Goal: Task Accomplishment & Management: Manage account settings

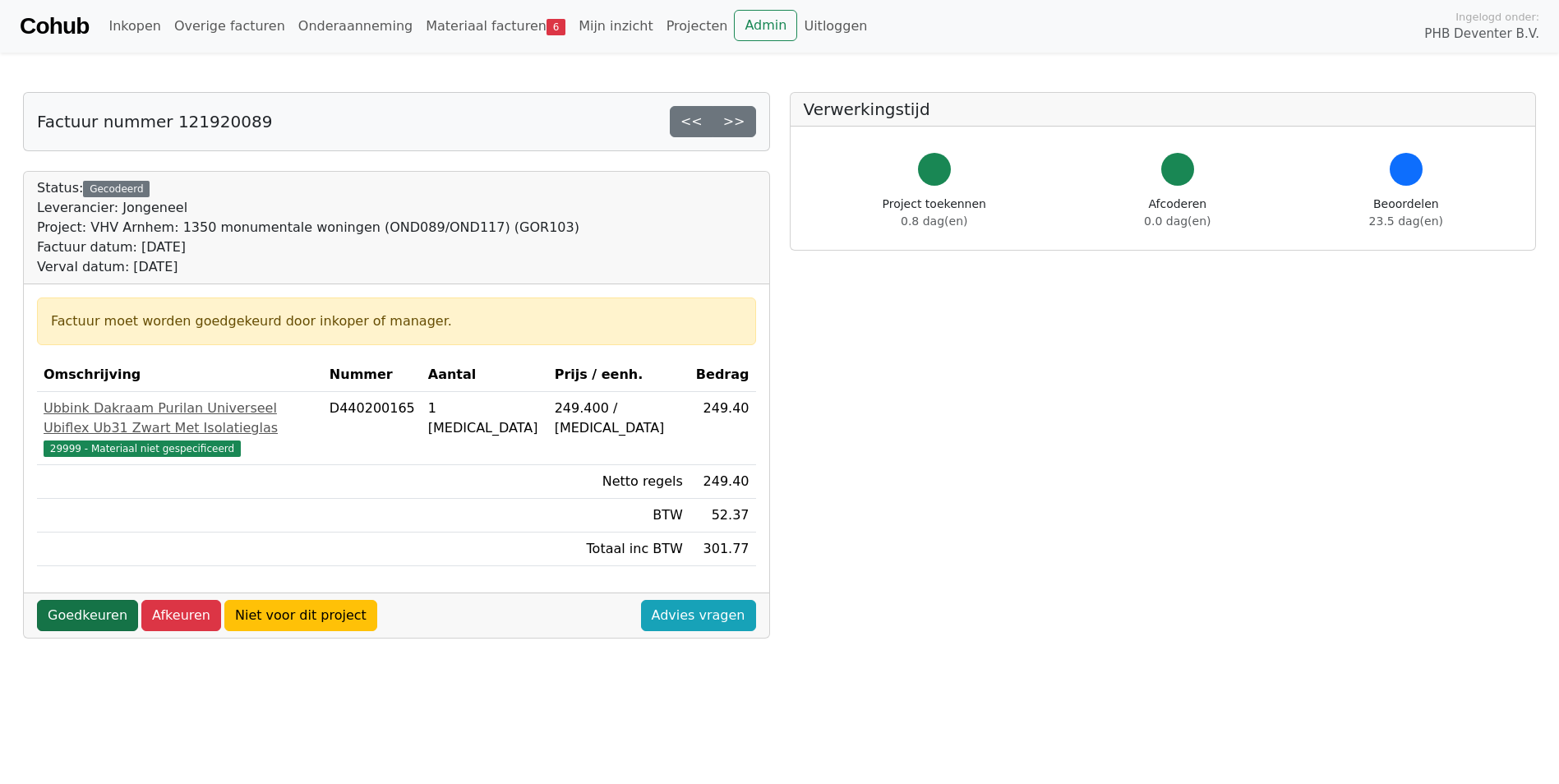
click at [71, 482] on link "Goedkeuren" at bounding box center [88, 616] width 101 height 31
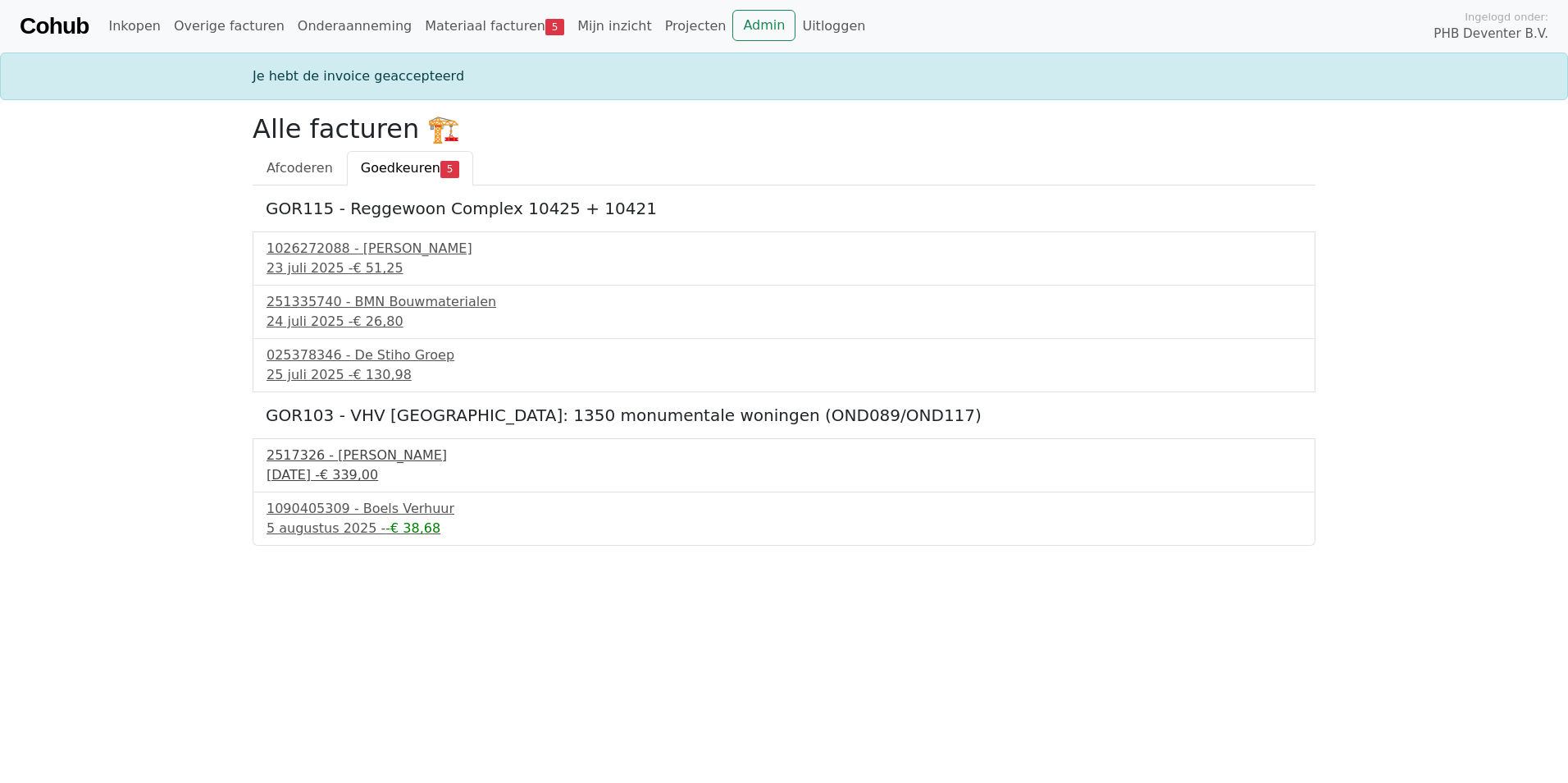
click at [319, 471] on div "30 juli 2025 - € 339,00" at bounding box center [784, 475] width 1035 height 19
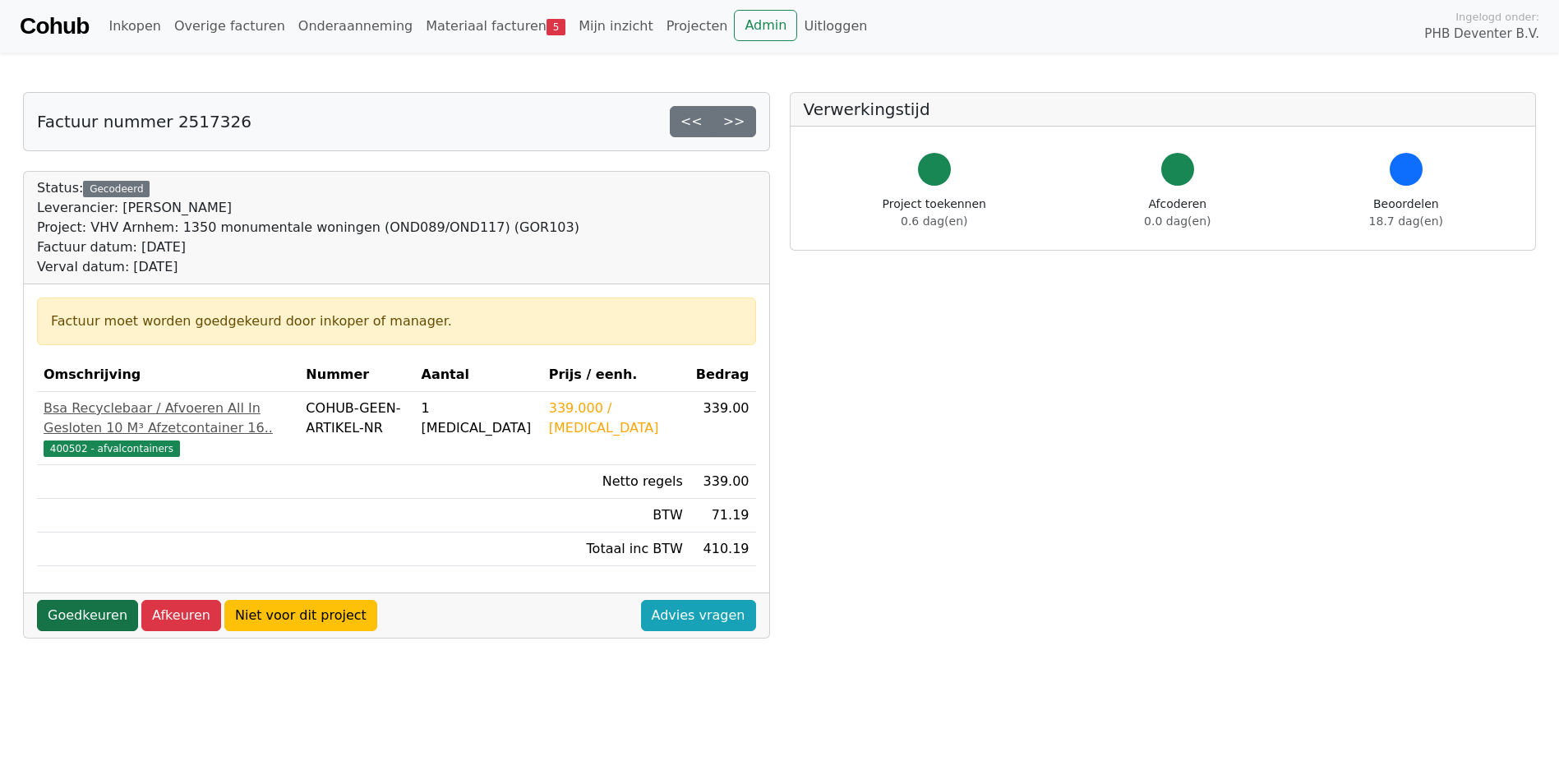
click at [93, 631] on link "Goedkeuren" at bounding box center [88, 616] width 101 height 31
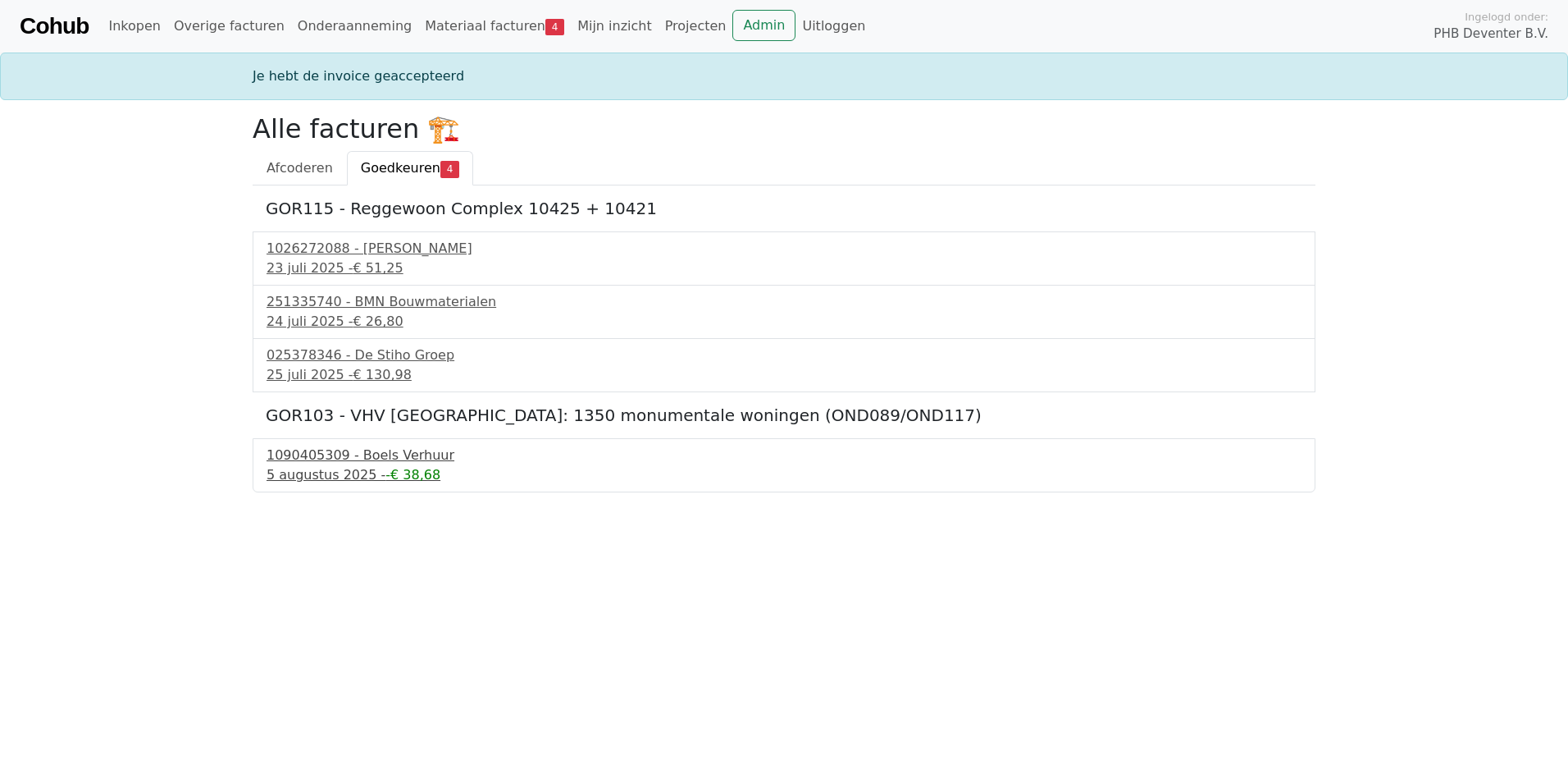
click at [284, 464] on div "1090405309 - Boels Verhuur" at bounding box center [784, 455] width 1035 height 19
click at [385, 313] on span "€ 26,80" at bounding box center [378, 321] width 50 height 16
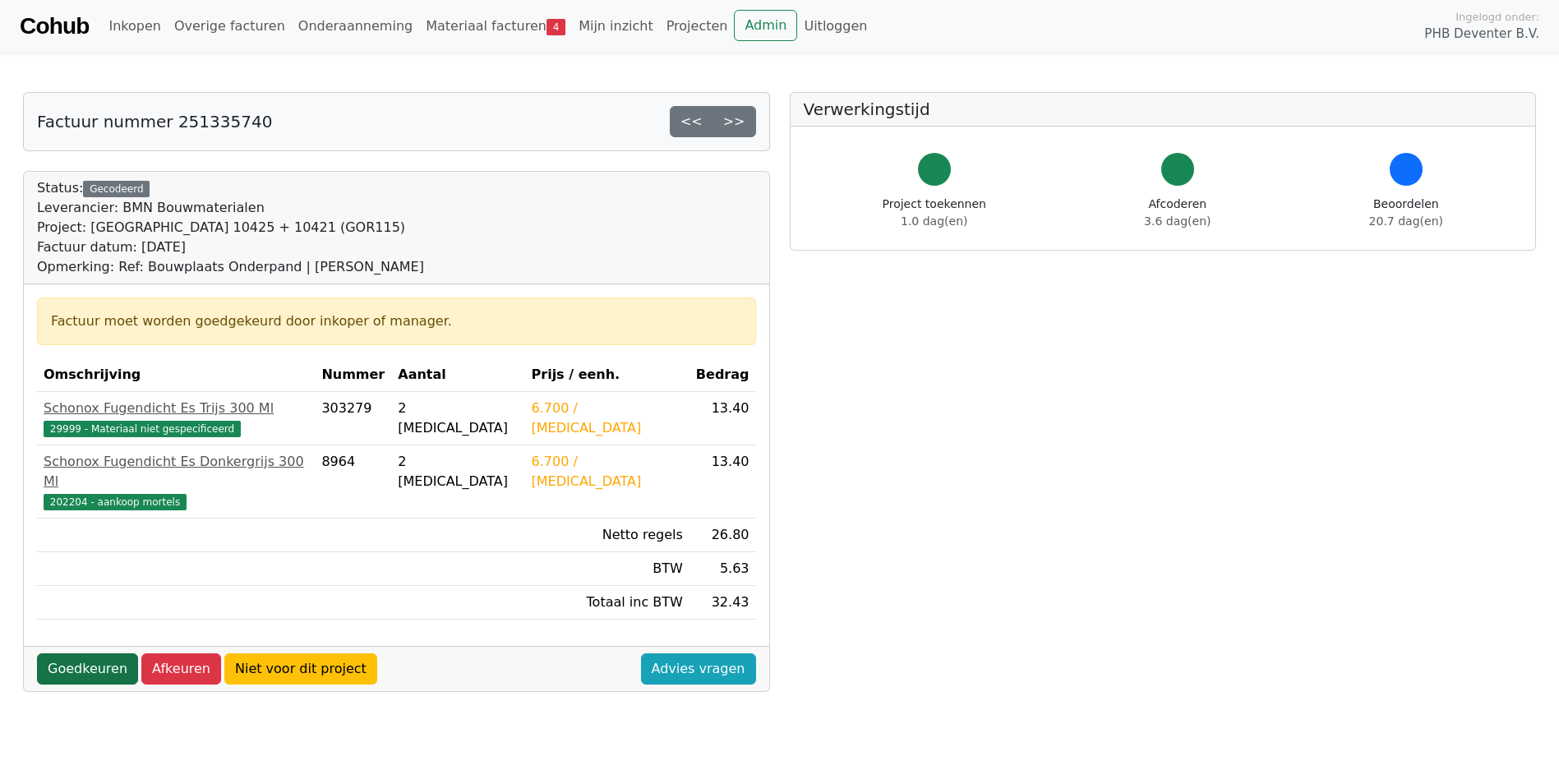
click at [80, 653] on link "Goedkeuren" at bounding box center [88, 669] width 101 height 31
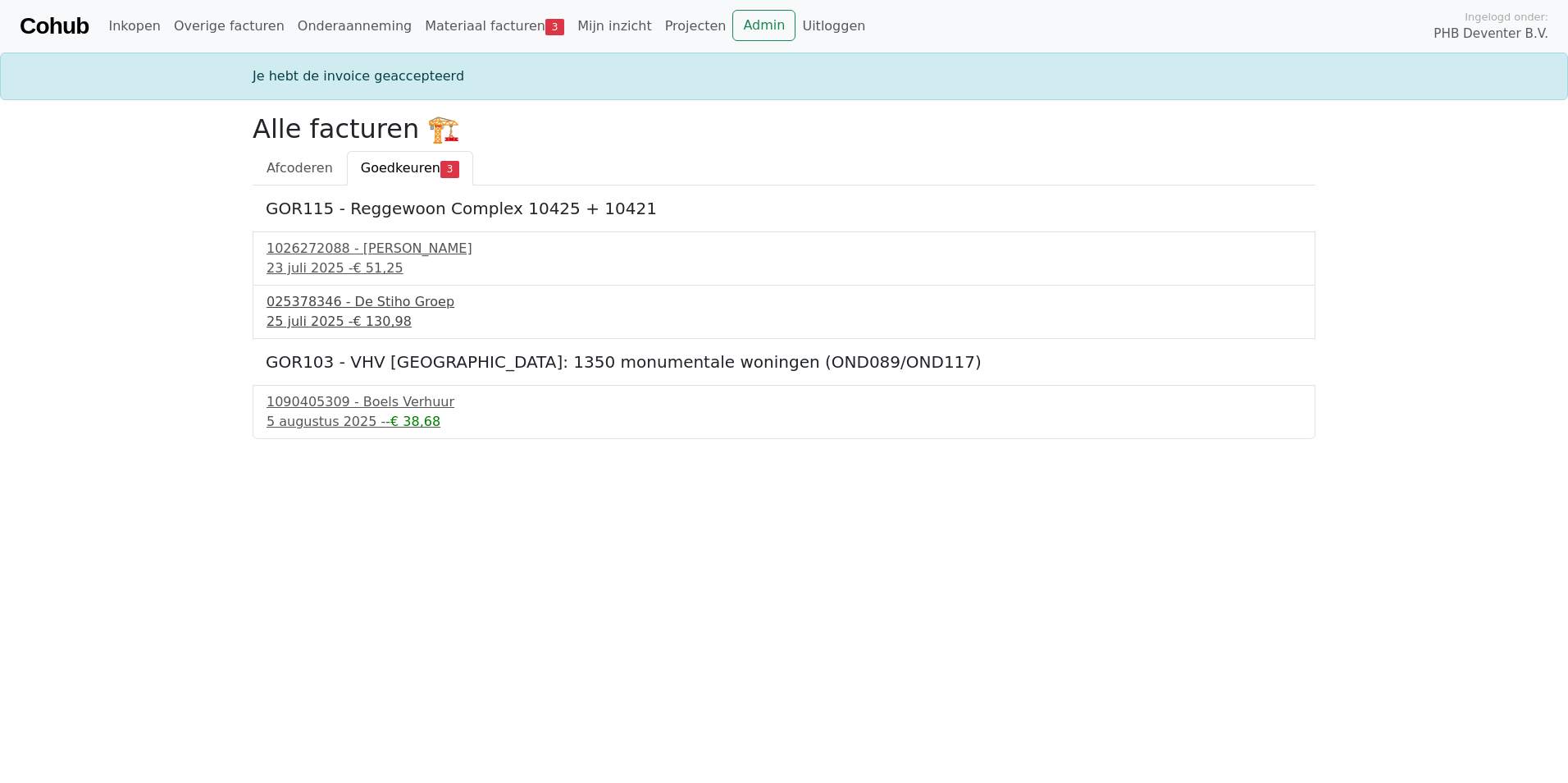
click at [366, 313] on span "€ 130,98" at bounding box center [383, 321] width 58 height 16
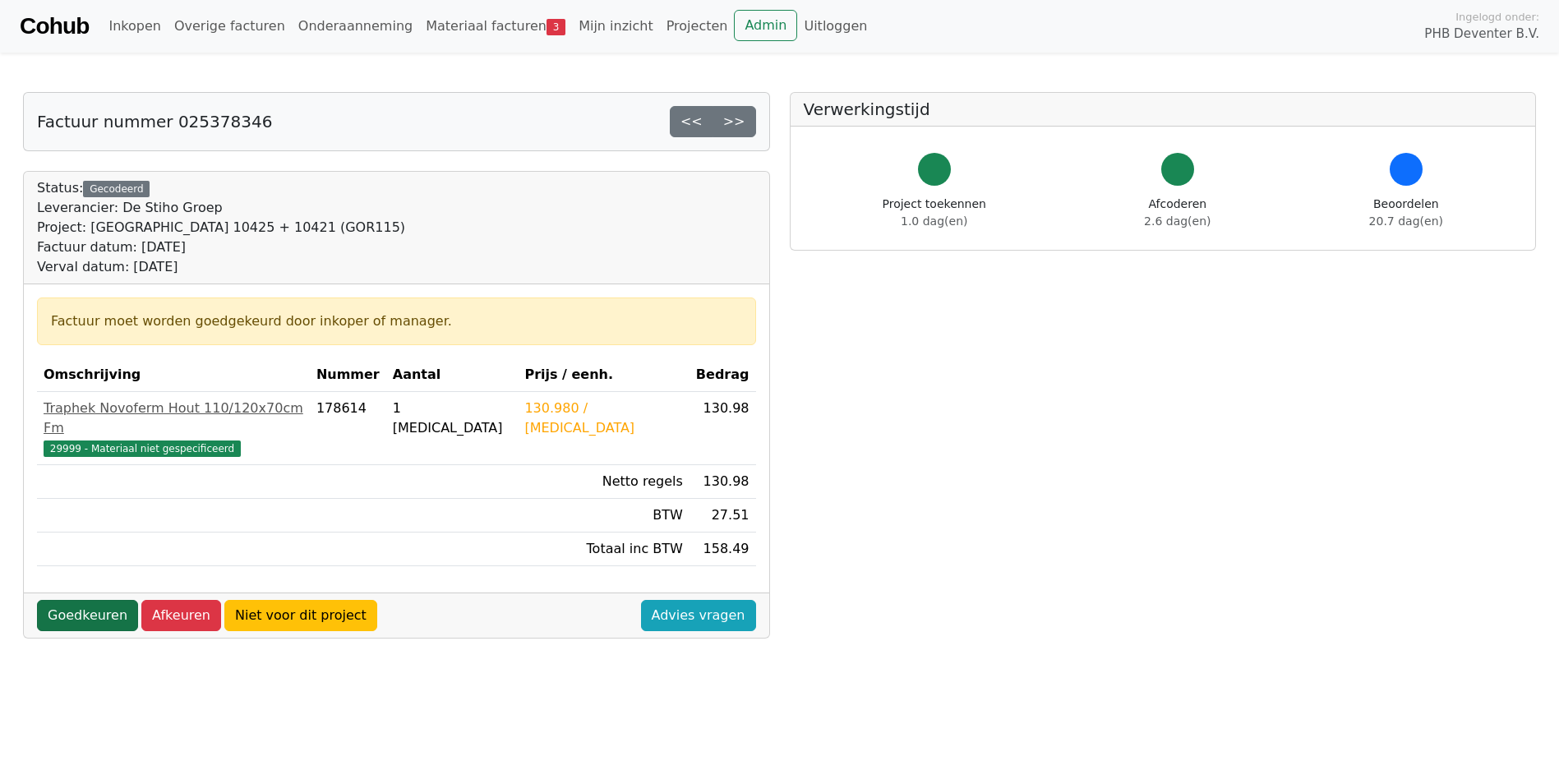
click at [92, 600] on link "Goedkeuren" at bounding box center [88, 616] width 101 height 31
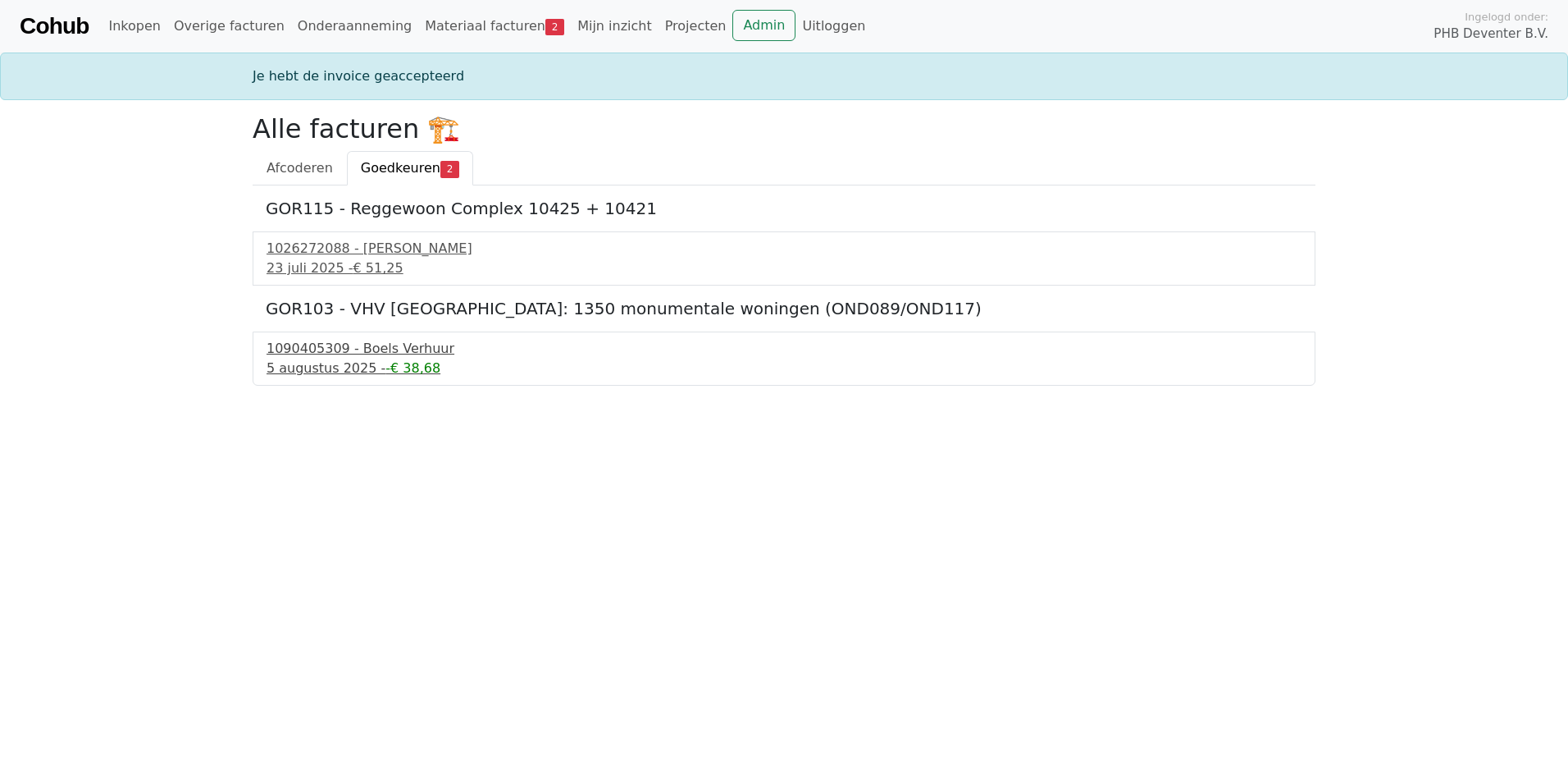
click at [328, 362] on div "5 augustus 2025 - -€ 38,68" at bounding box center [784, 369] width 1035 height 19
click at [324, 261] on div "23 juli 2025 - € 51,25" at bounding box center [784, 268] width 1035 height 19
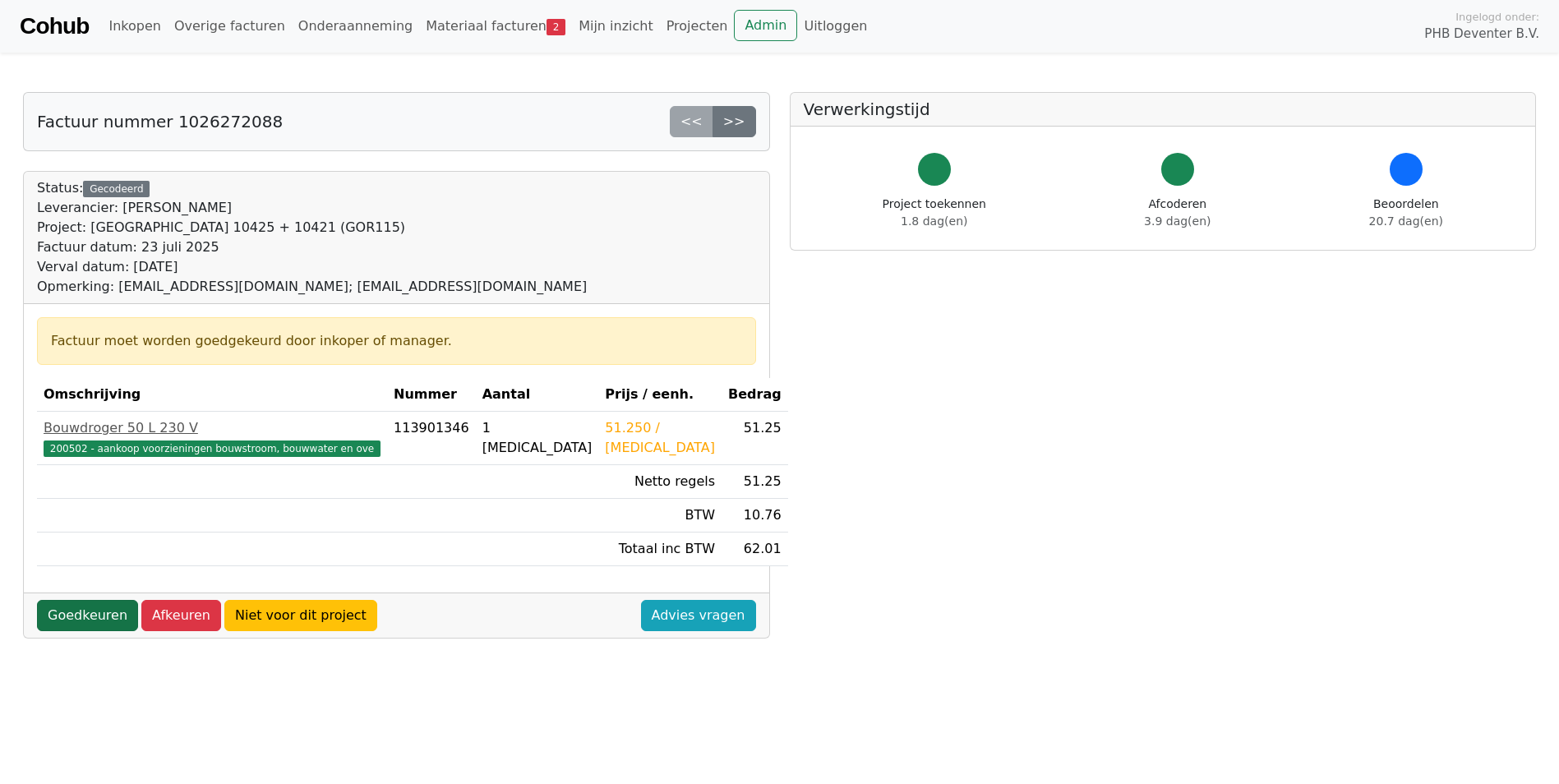
click at [86, 616] on link "Goedkeuren" at bounding box center [88, 616] width 101 height 31
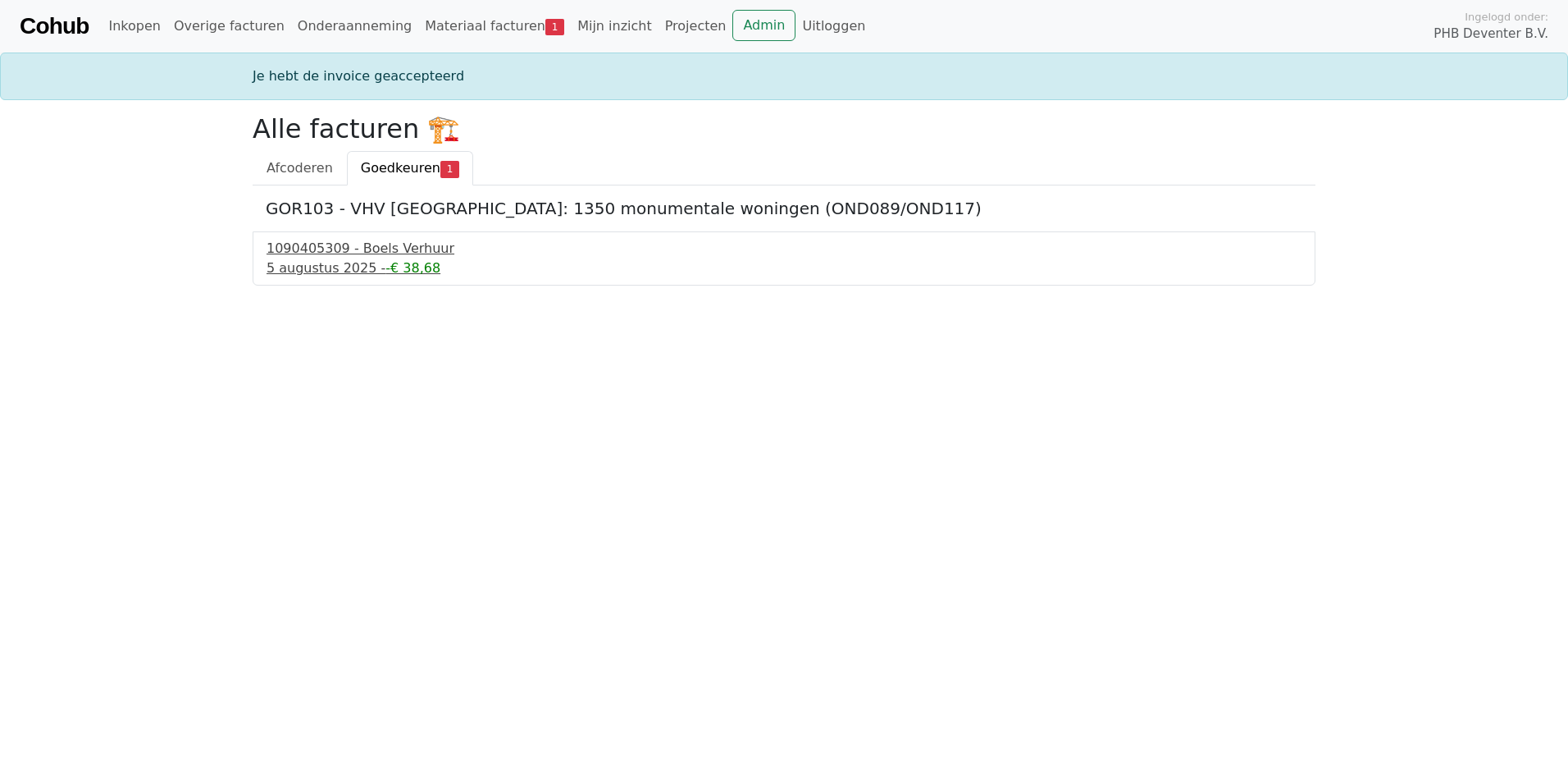
click at [360, 253] on div "1090405309 - Boels Verhuur" at bounding box center [784, 249] width 1035 height 19
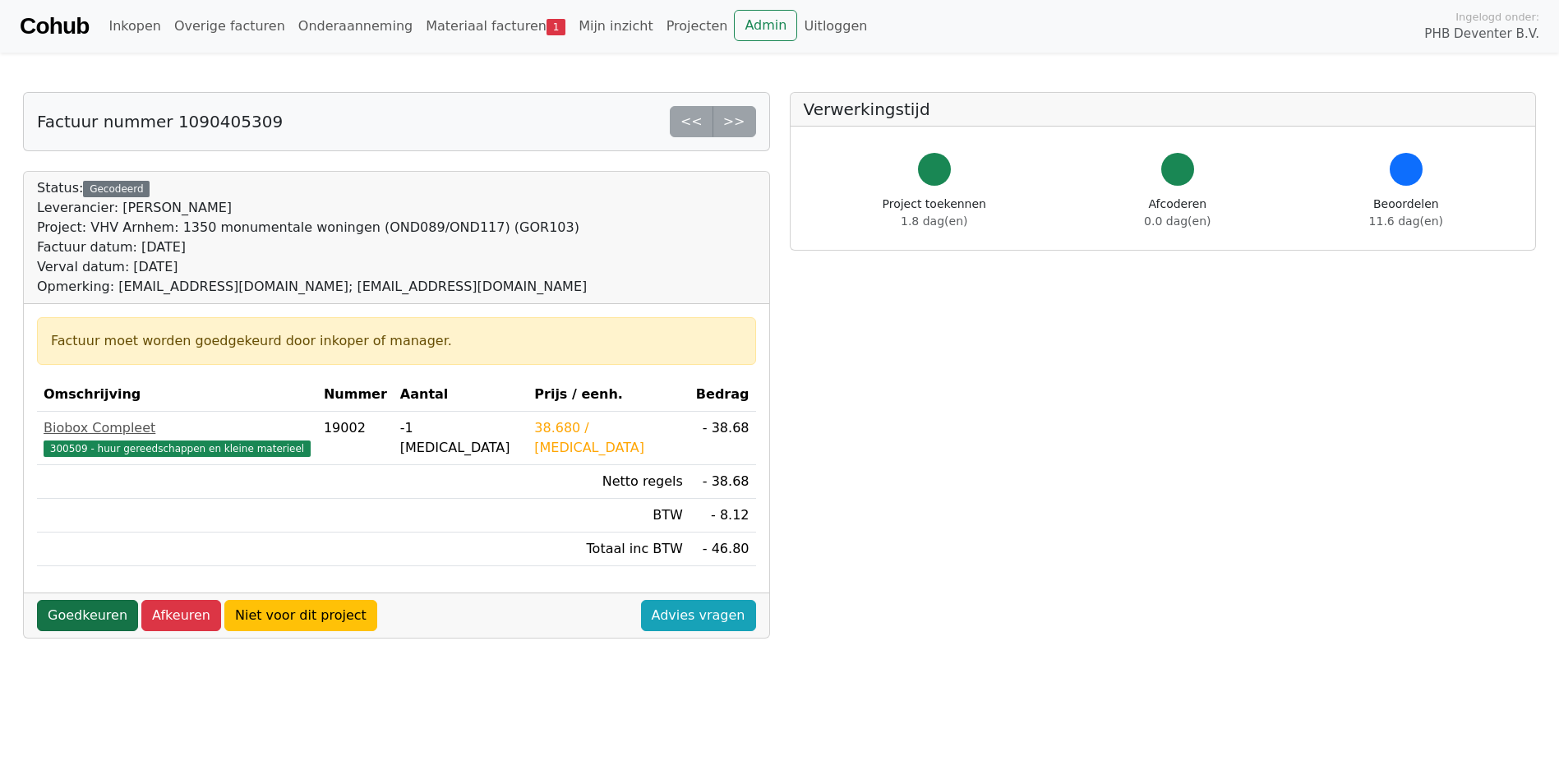
click at [102, 617] on link "Goedkeuren" at bounding box center [88, 616] width 101 height 31
